Goal: Task Accomplishment & Management: Manage account settings

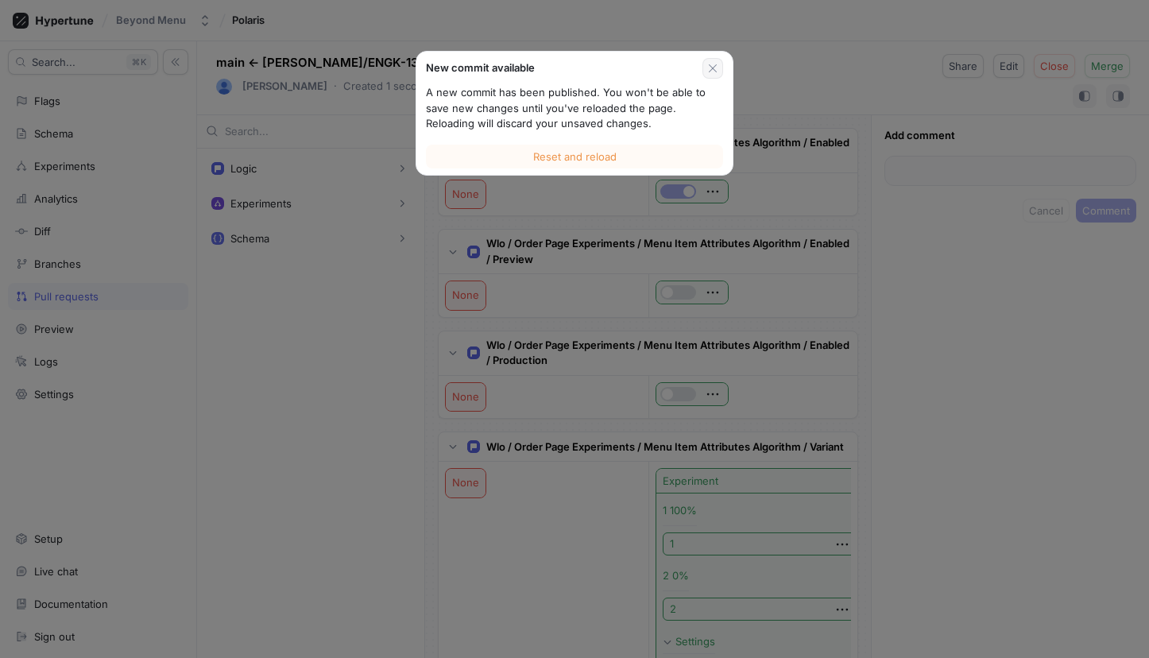
click at [707, 68] on icon "button" at bounding box center [713, 68] width 13 height 13
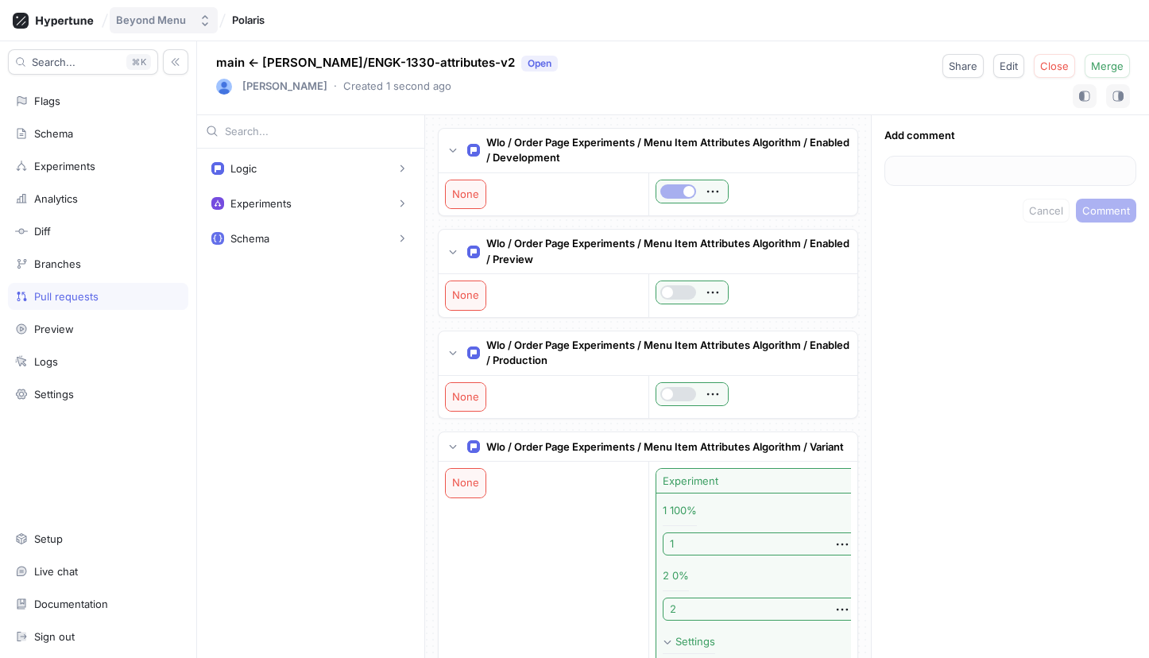
click at [184, 15] on div "Beyond Menu" at bounding box center [151, 21] width 70 height 14
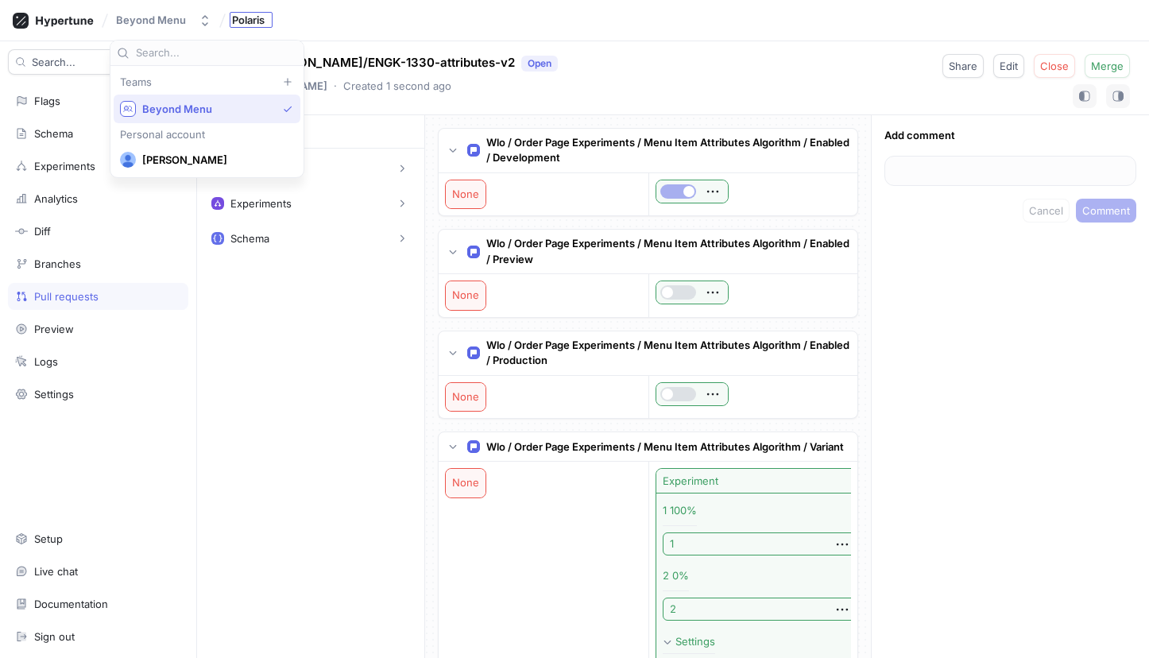
click at [261, 14] on span "Polaris" at bounding box center [248, 19] width 33 height 11
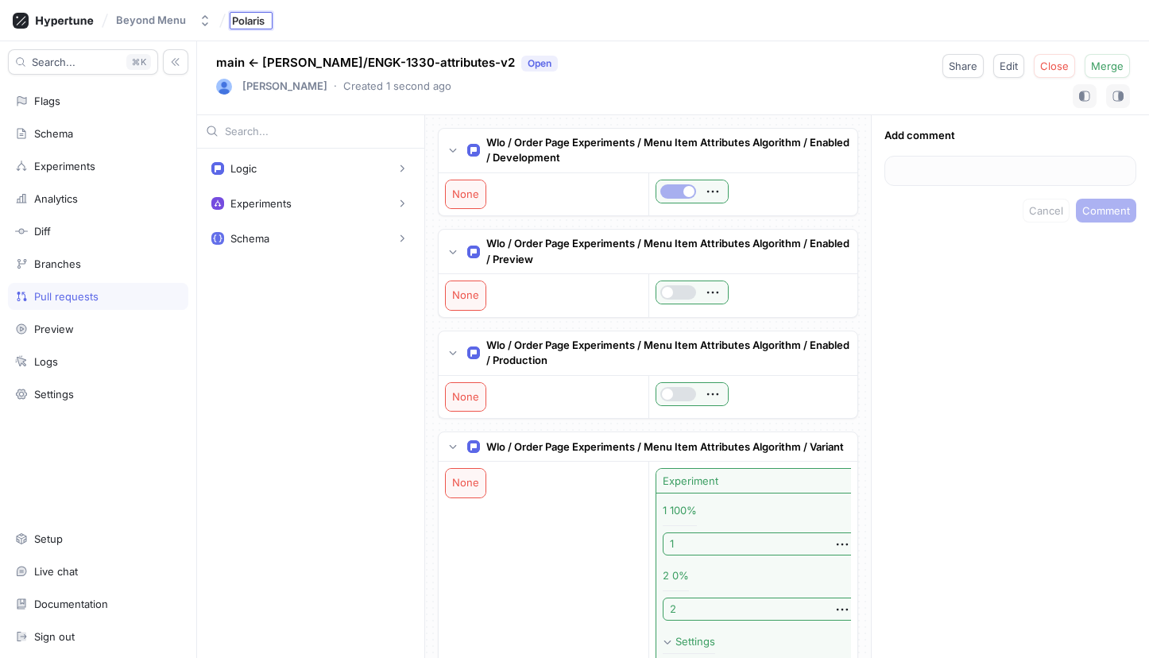
click at [360, 42] on div "main ← brooks/ENGK-1330-attributes-v2 Open Brooks Wegmann ‧ Created 1 second ag…" at bounding box center [673, 78] width 952 height 74
click at [235, 64] on p "main ← brooks/ENGK-1330-attributes-v2 Open" at bounding box center [387, 63] width 342 height 18
click at [71, 109] on div "Flags" at bounding box center [98, 100] width 180 height 27
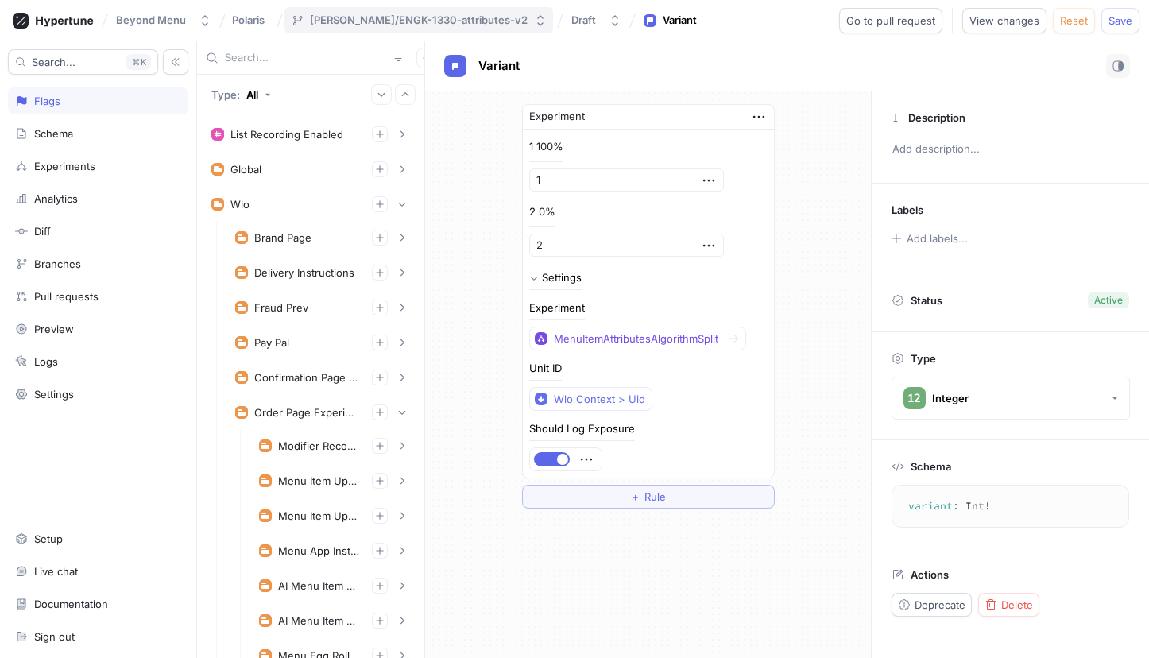
click at [367, 17] on div "[PERSON_NAME]/ENGK-1330-attributes-v2" at bounding box center [419, 21] width 218 height 14
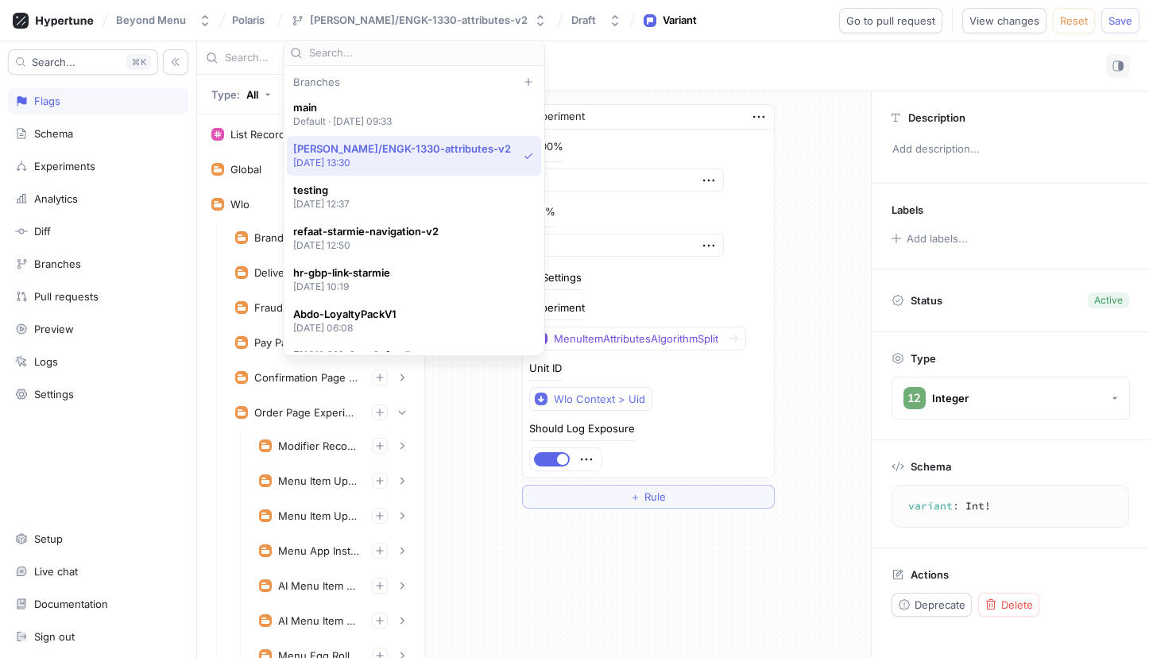
scroll to position [41, 0]
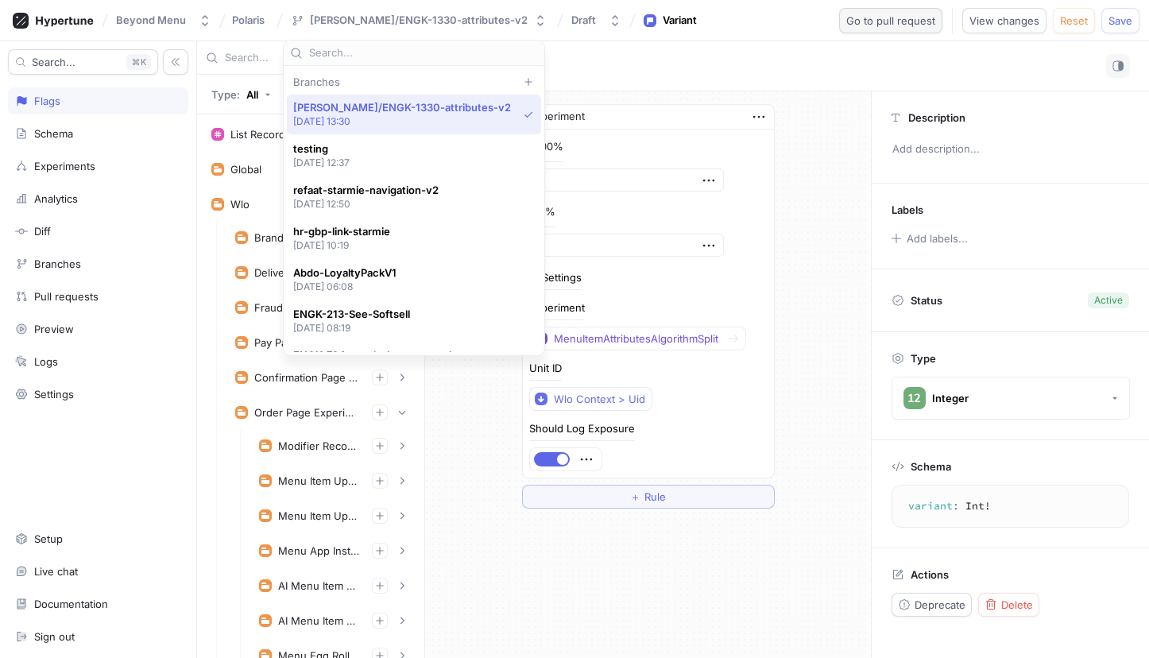
click at [889, 17] on span "Go to pull request" at bounding box center [890, 21] width 89 height 10
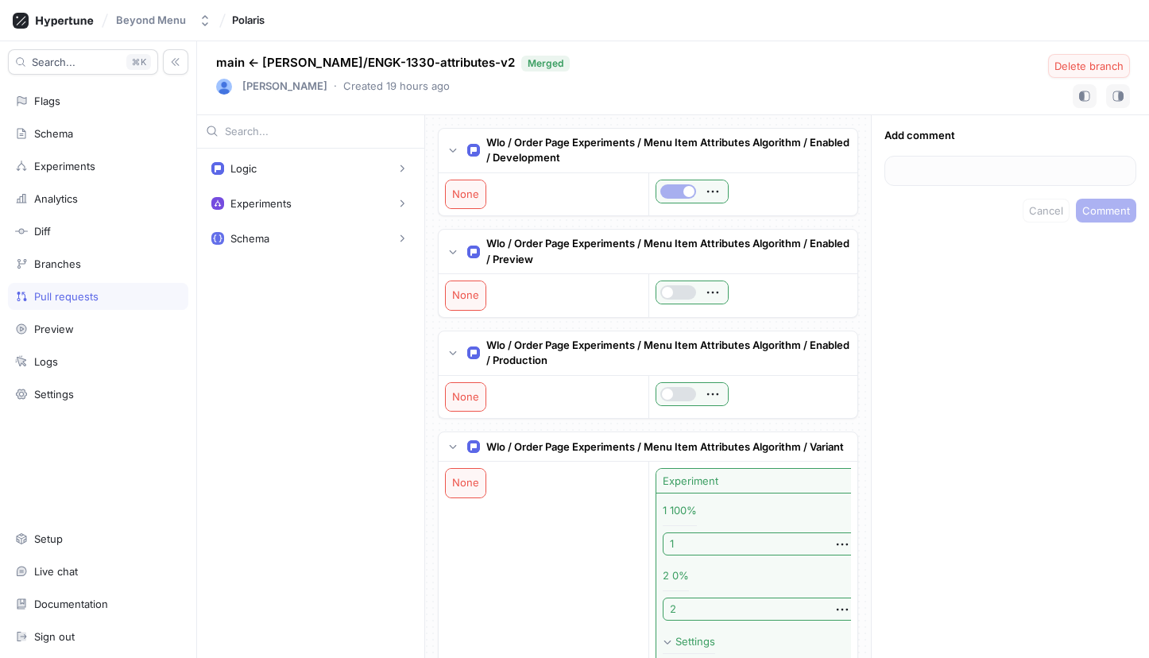
click at [1076, 64] on span "Delete branch" at bounding box center [1089, 66] width 69 height 10
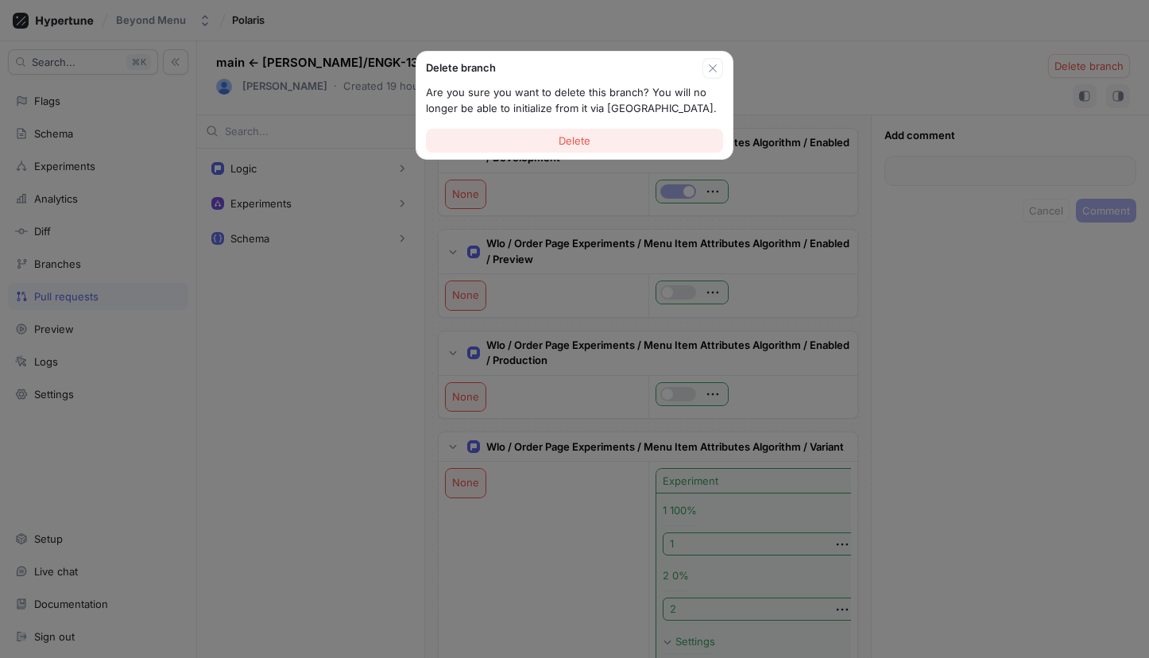
click at [586, 136] on span "Delete" at bounding box center [575, 141] width 32 height 10
